Goal: Task Accomplishment & Management: Manage account settings

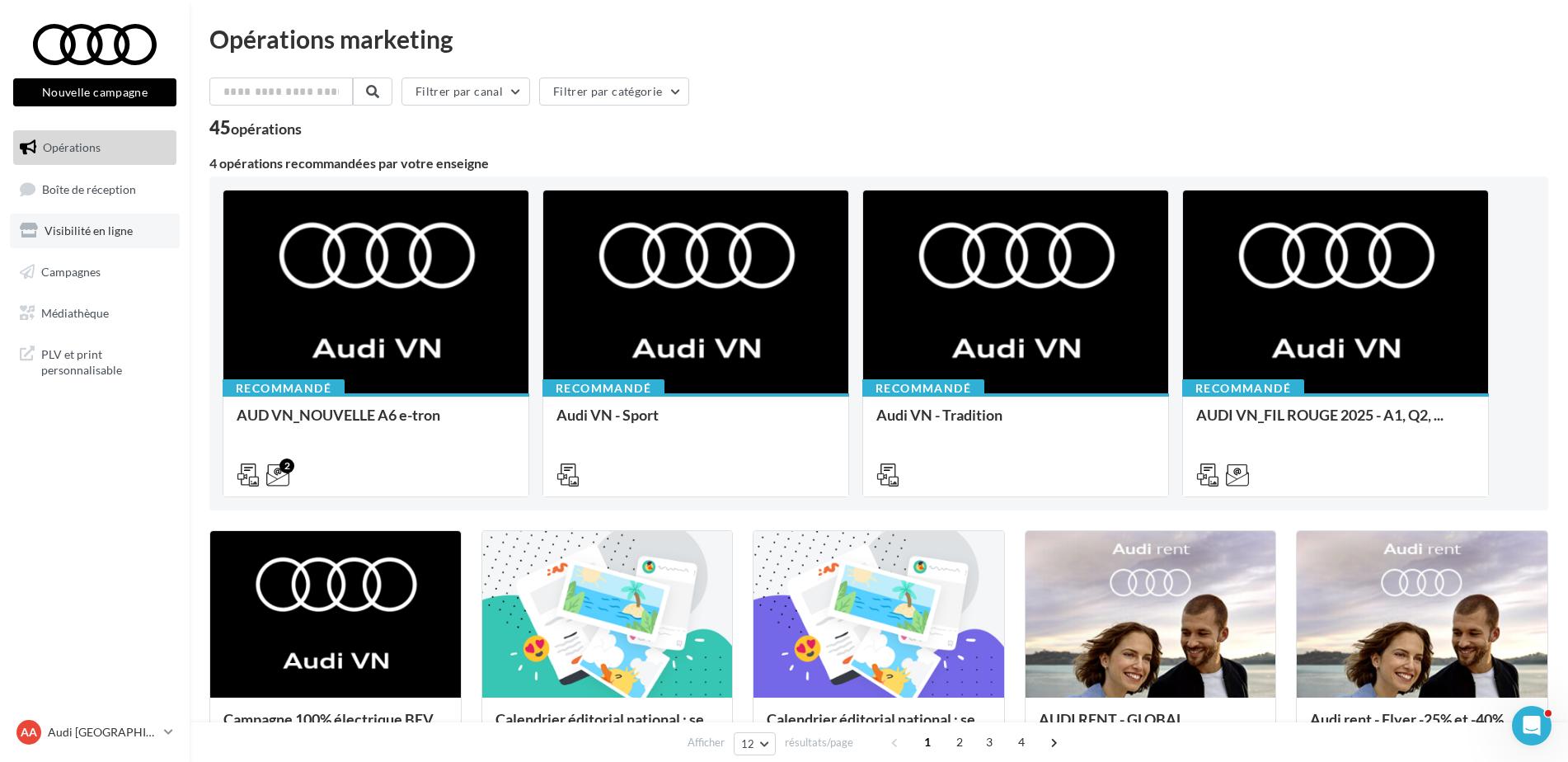
click at [108, 246] on link "Visibilité en ligne" at bounding box center [94, 230] width 170 height 35
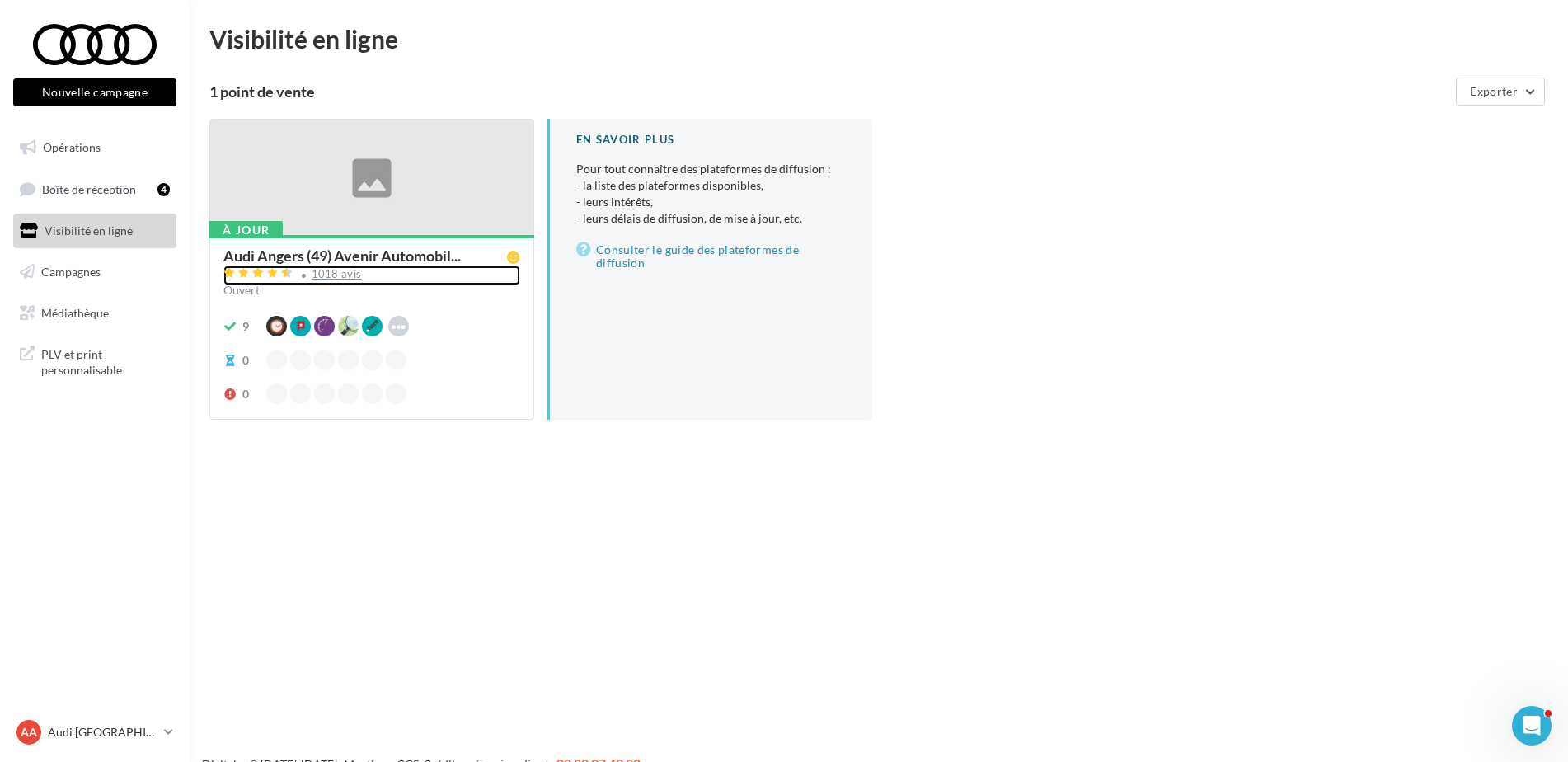
click at [340, 276] on div "1018 avis" at bounding box center [337, 274] width 51 height 11
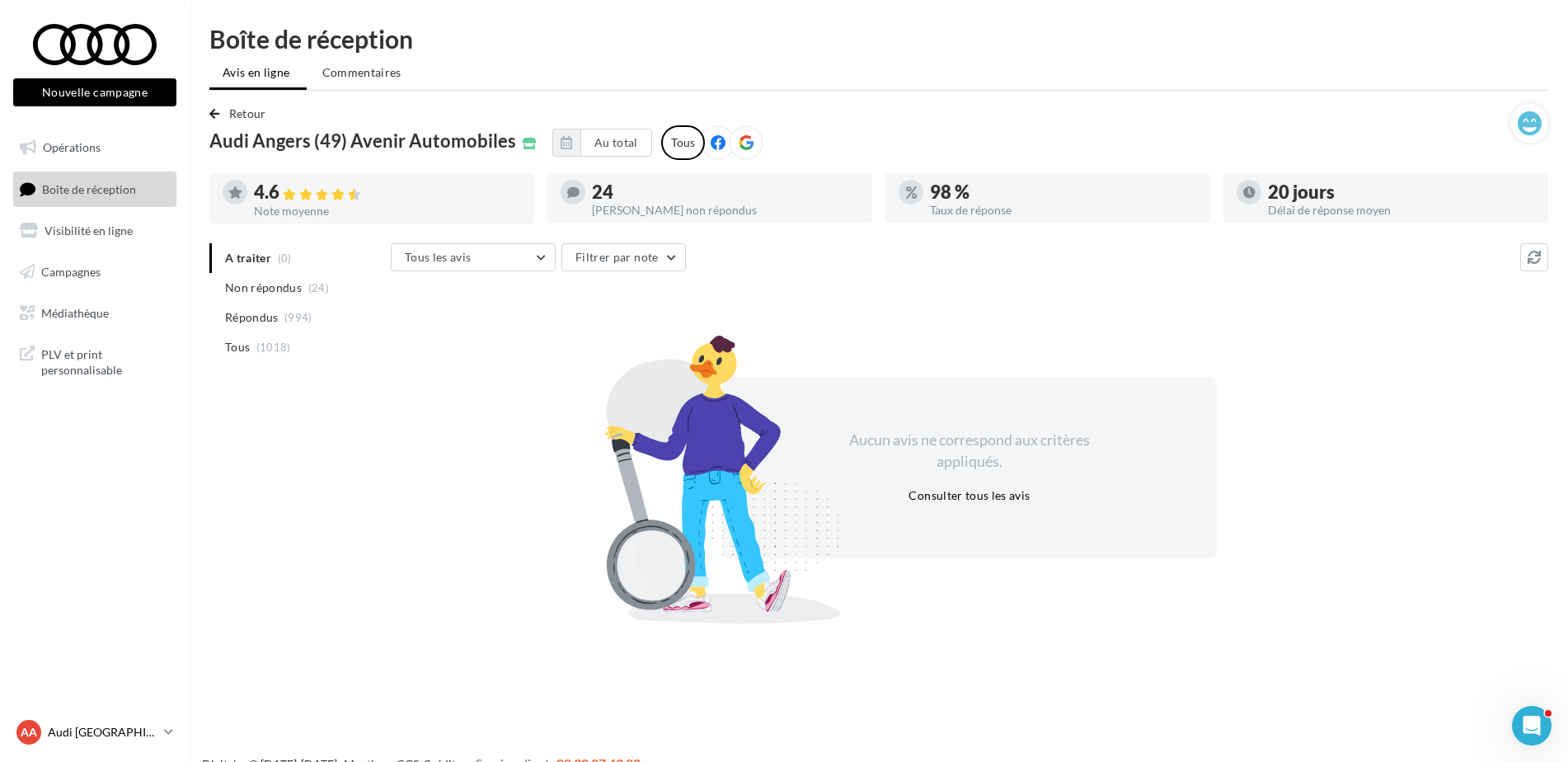
click at [124, 727] on p "Audi [GEOGRAPHIC_DATA]" at bounding box center [102, 732] width 109 height 17
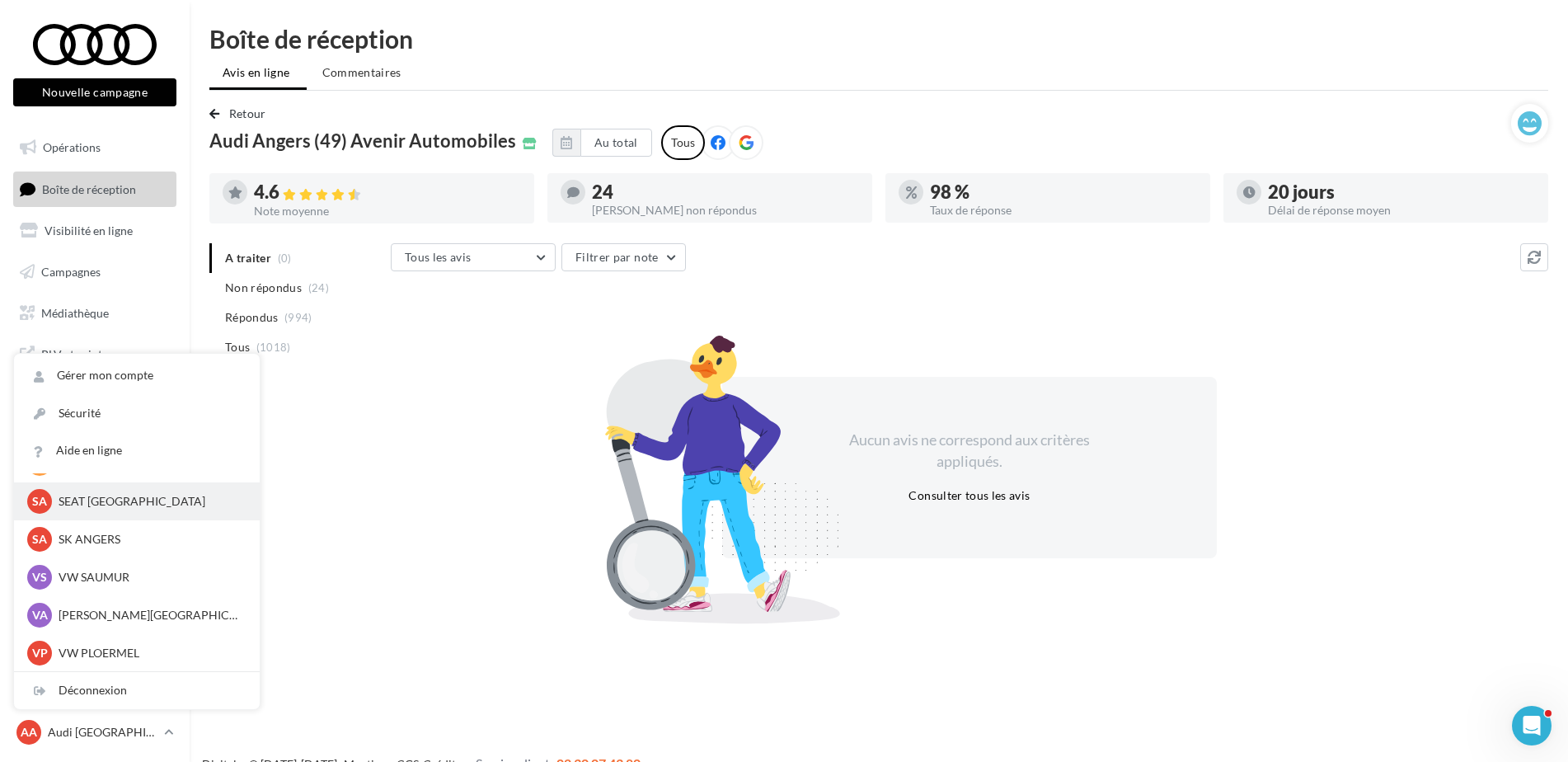
scroll to position [152, 0]
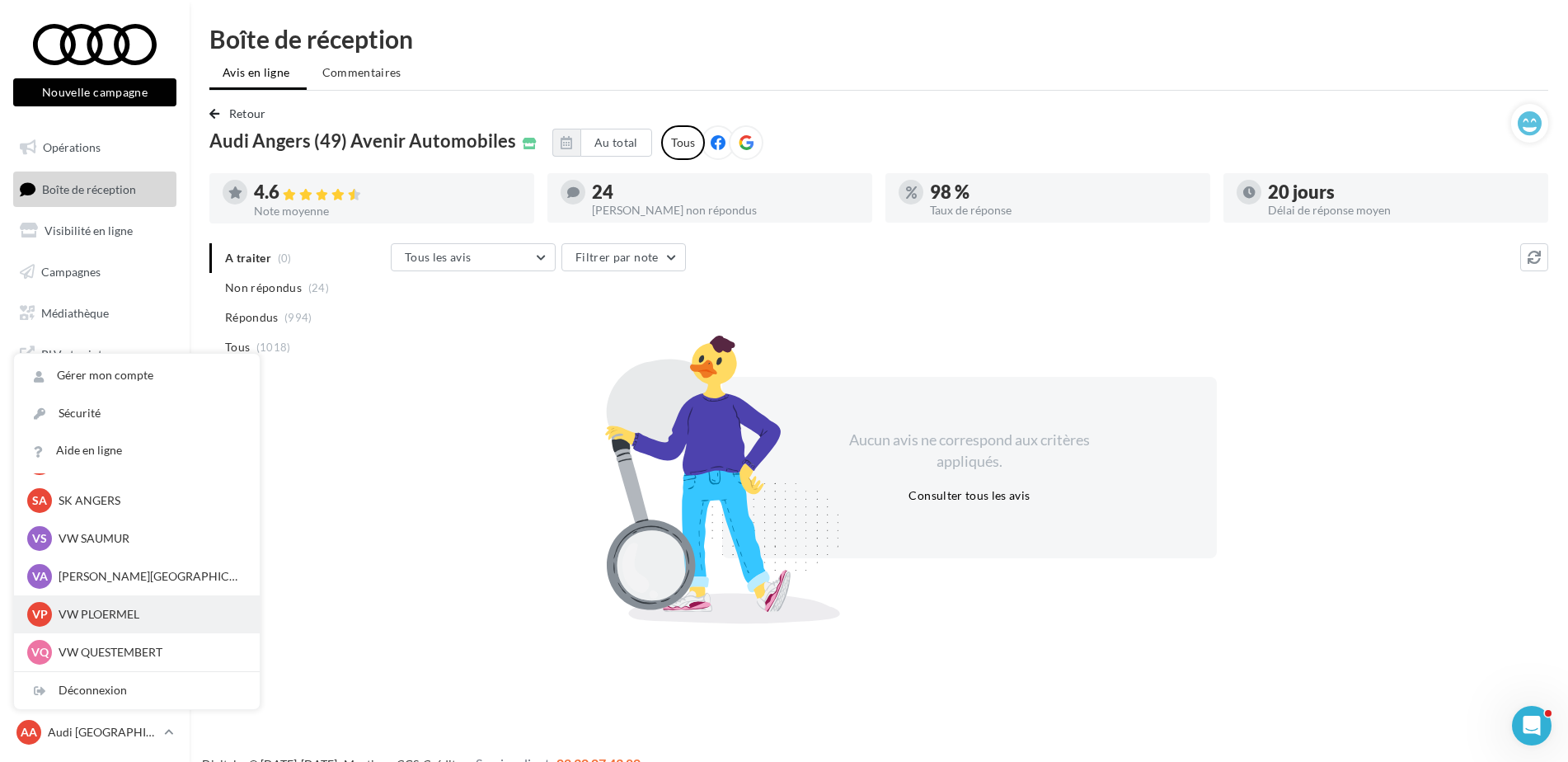
click at [84, 611] on p "VW PLOERMEL" at bounding box center [149, 614] width 181 height 17
